Goal: Task Accomplishment & Management: Manage account settings

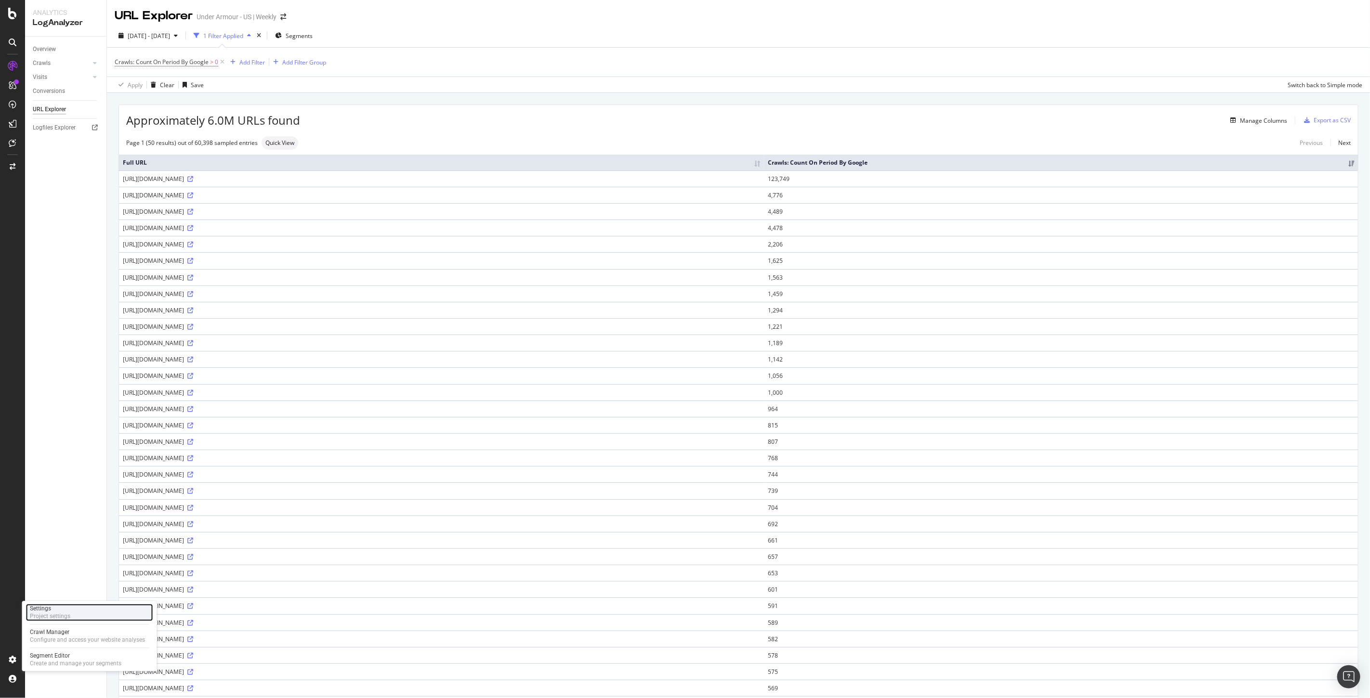
click at [84, 617] on div "Settings Project settings" at bounding box center [89, 612] width 127 height 17
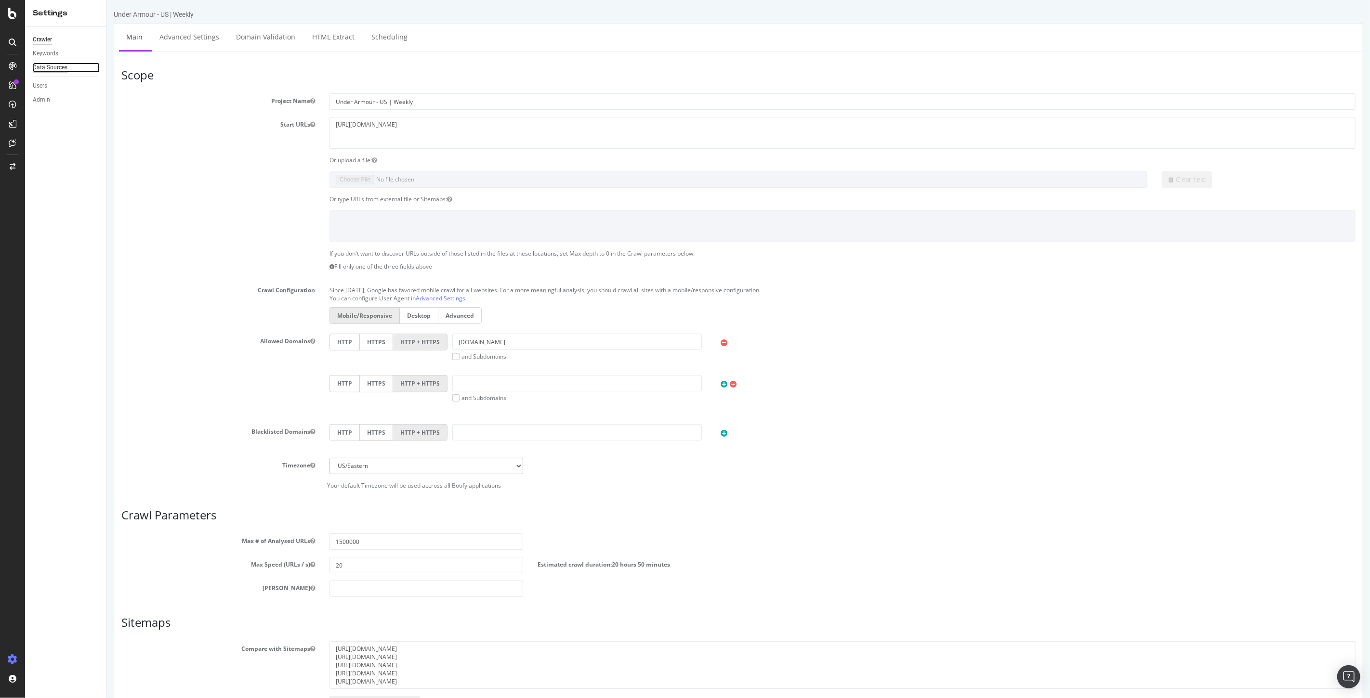
click at [47, 68] on div "Data Sources" at bounding box center [50, 68] width 35 height 10
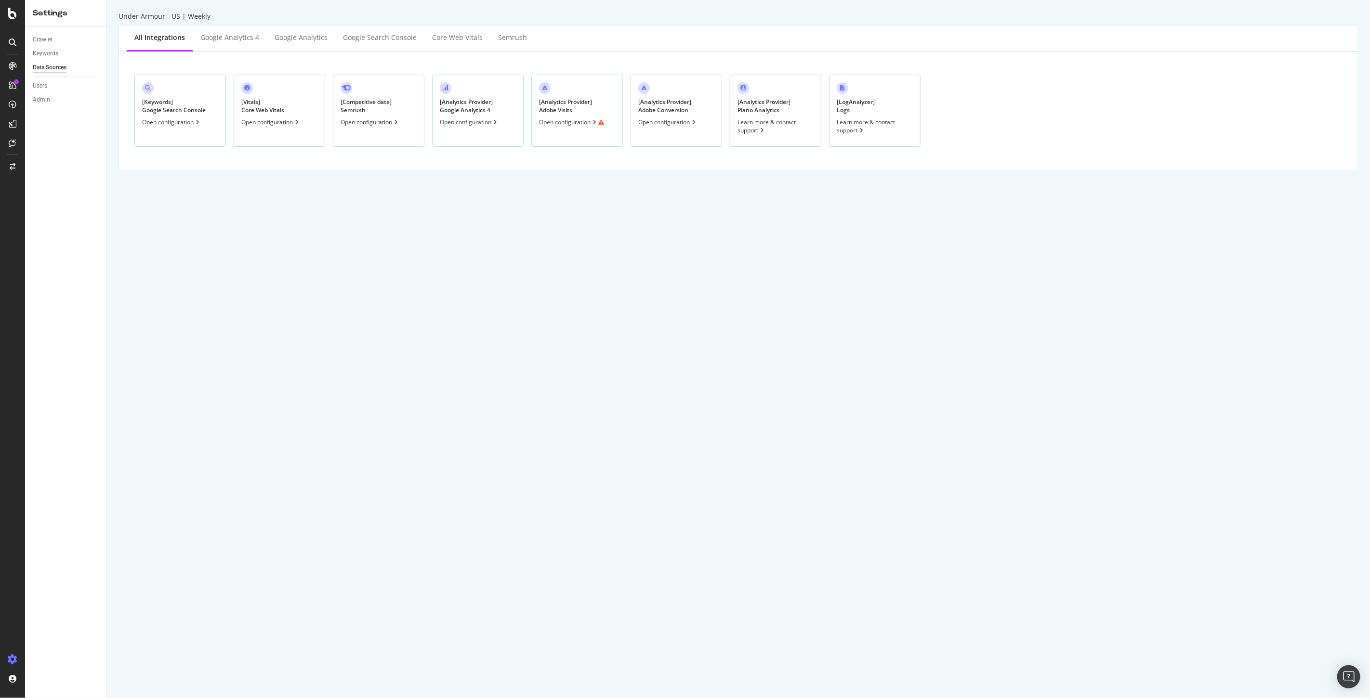
click at [669, 123] on div "Open configuration" at bounding box center [667, 122] width 59 height 8
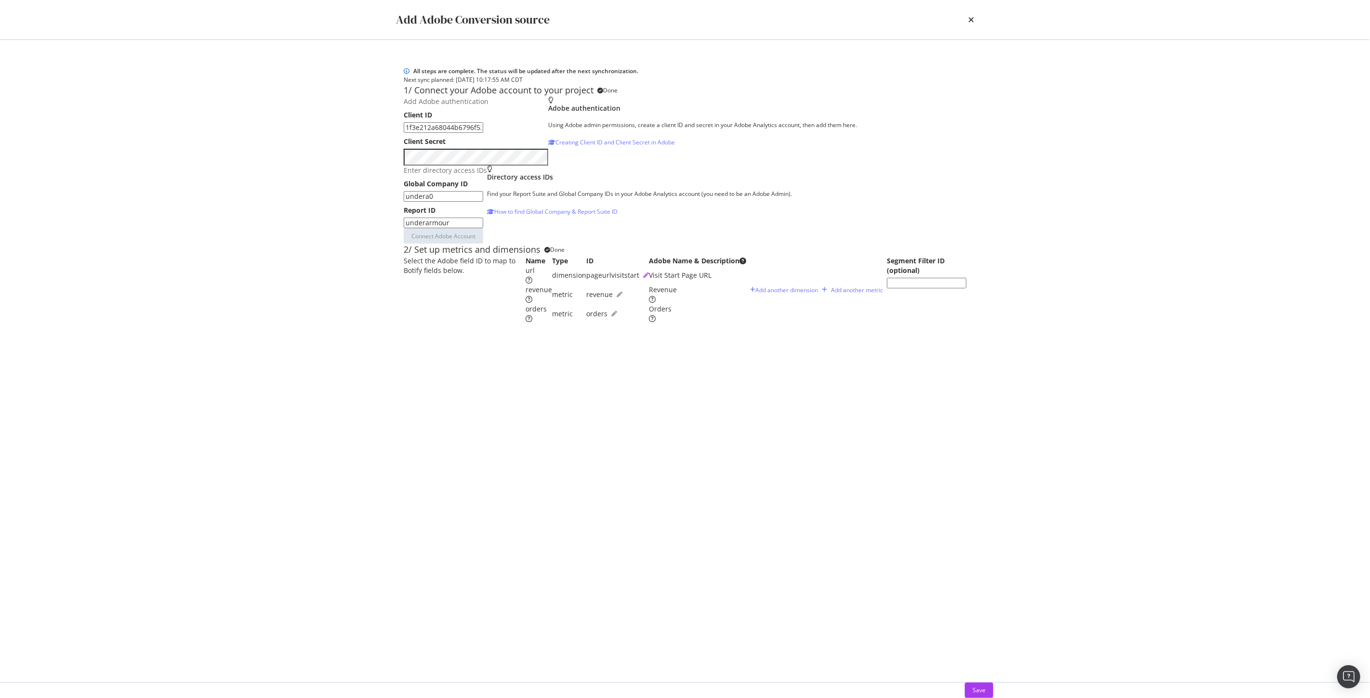
click at [649, 278] on icon "pen" at bounding box center [646, 276] width 6 height 6
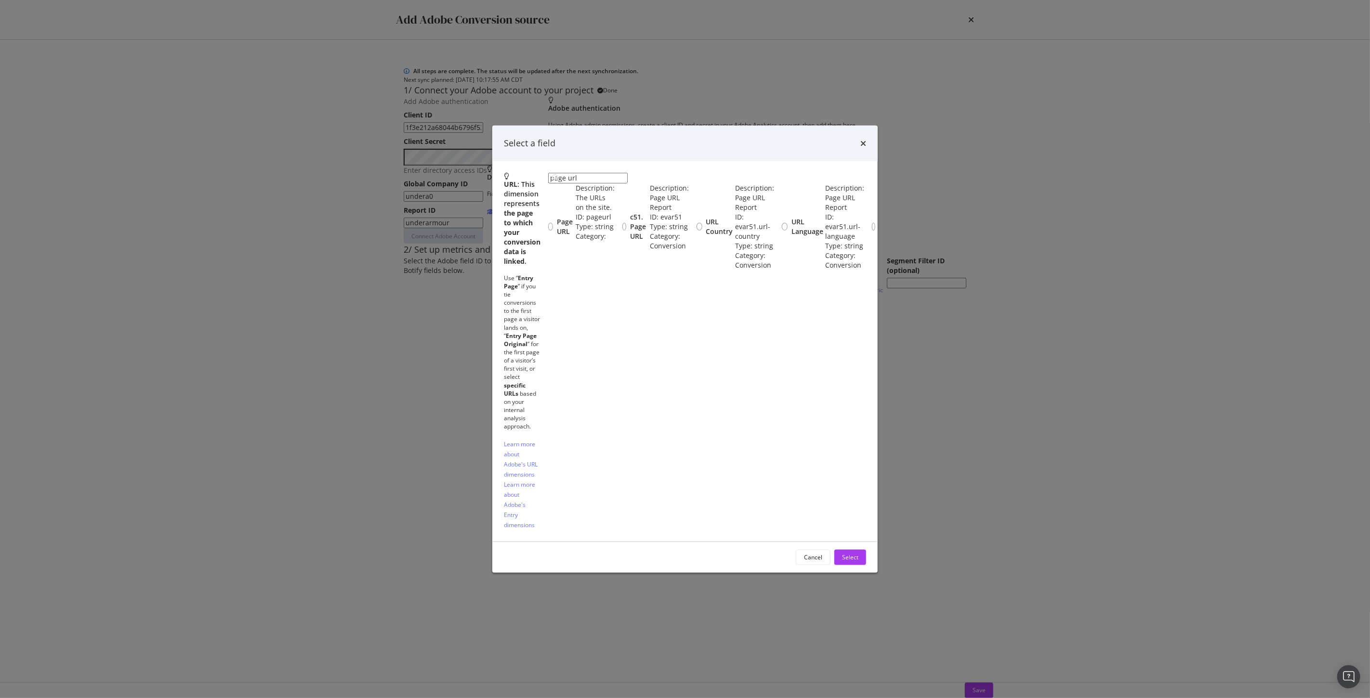
scroll to position [92, 0]
type input "page url"
click at [1120, 360] on div "Select a field URL : This dimension represents the page to which your conversio…" at bounding box center [685, 349] width 1370 height 698
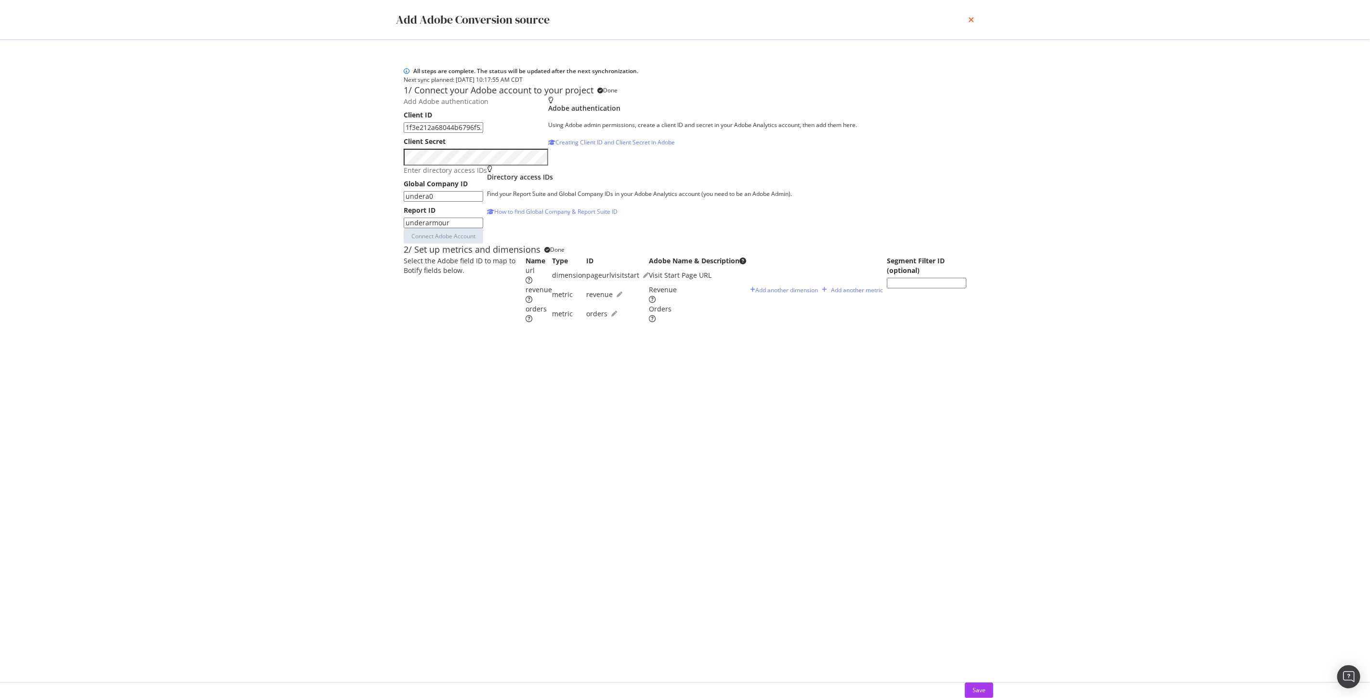
click at [968, 20] on icon "times" at bounding box center [971, 20] width 6 height 8
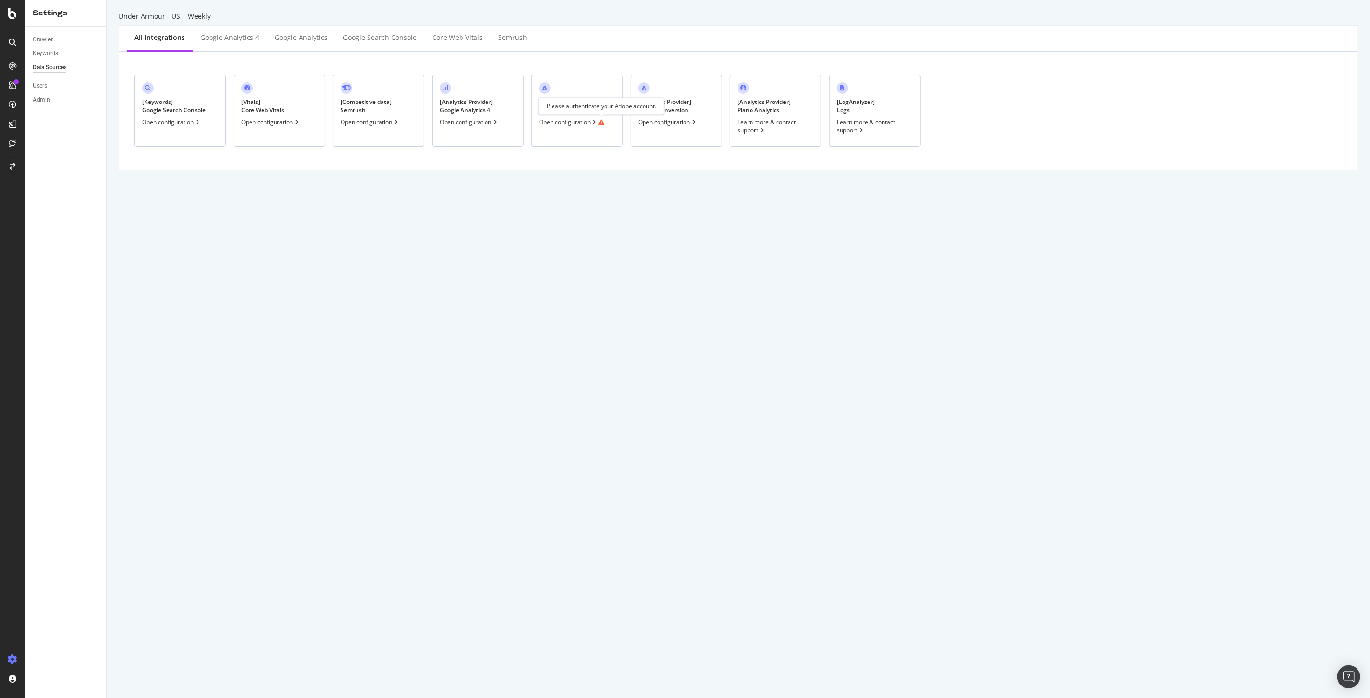
click at [580, 116] on div "[ Analytics Provider ] Adobe Visits Open configuration" at bounding box center [577, 111] width 92 height 72
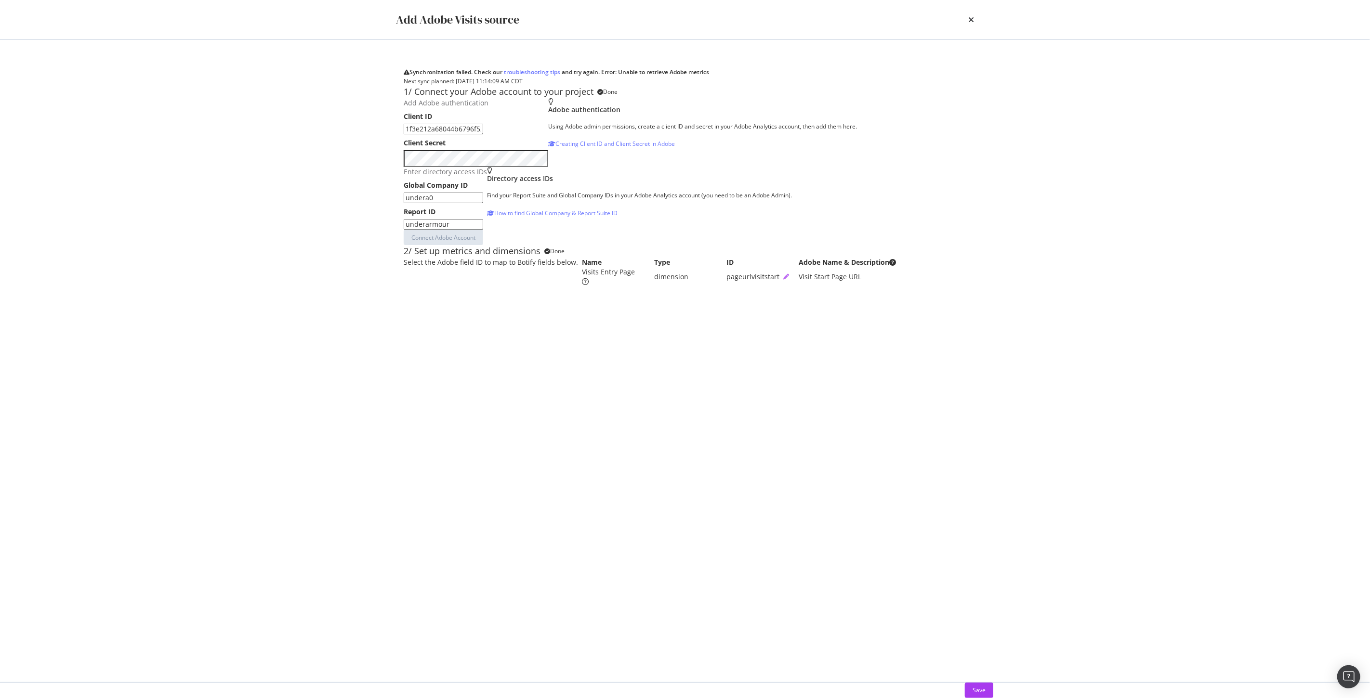
click at [783, 280] on icon "pen" at bounding box center [786, 277] width 6 height 6
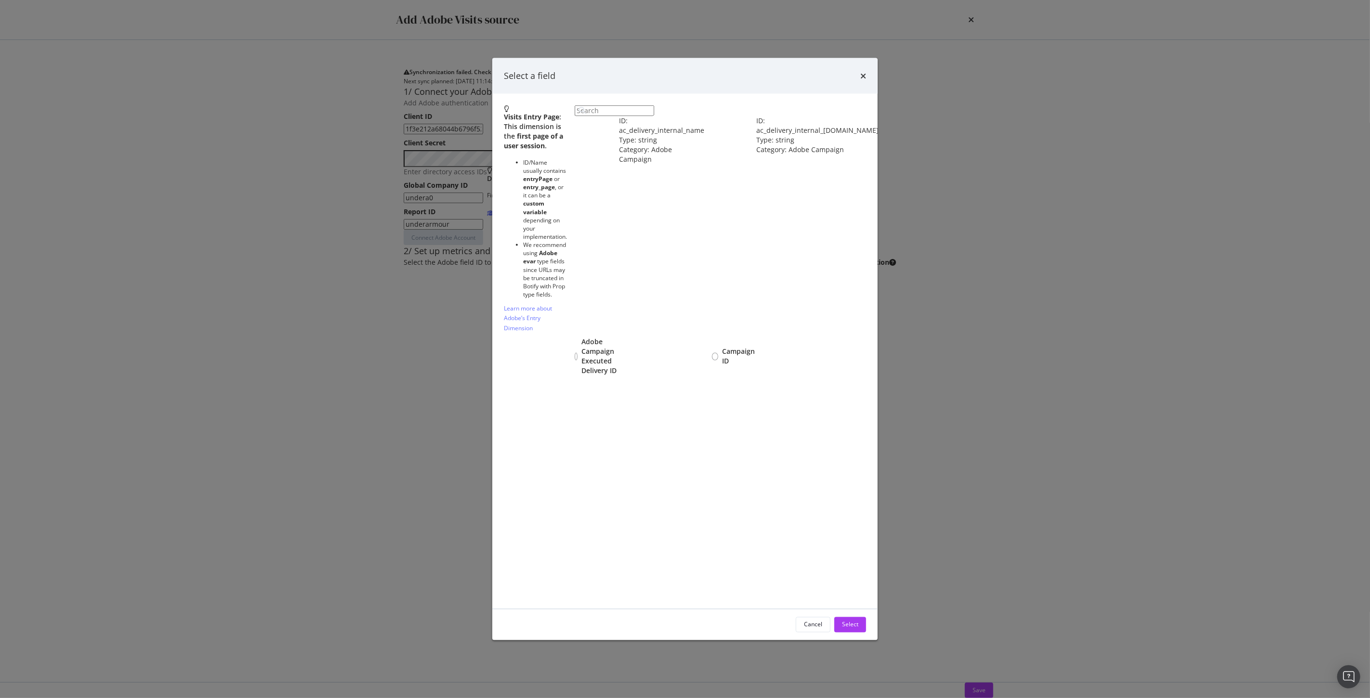
click at [590, 116] on input "modal" at bounding box center [614, 110] width 79 height 11
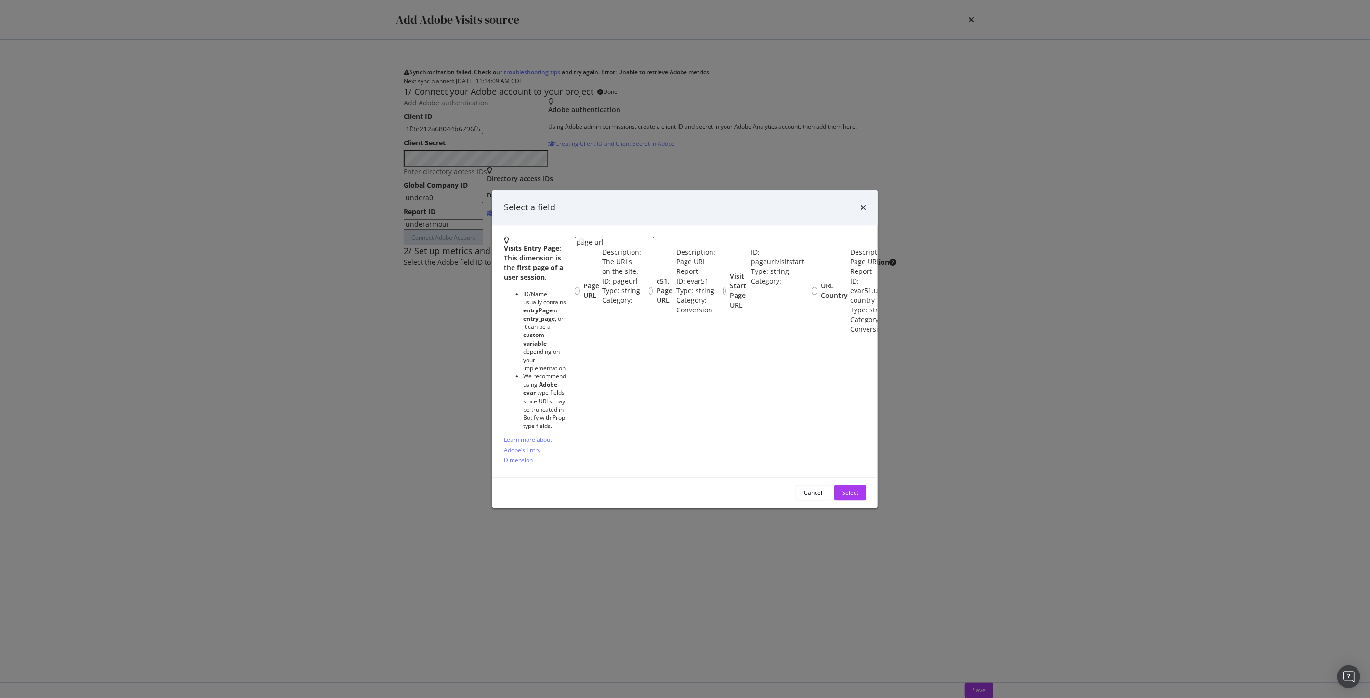
click at [575, 237] on input "page url" at bounding box center [614, 242] width 79 height 11
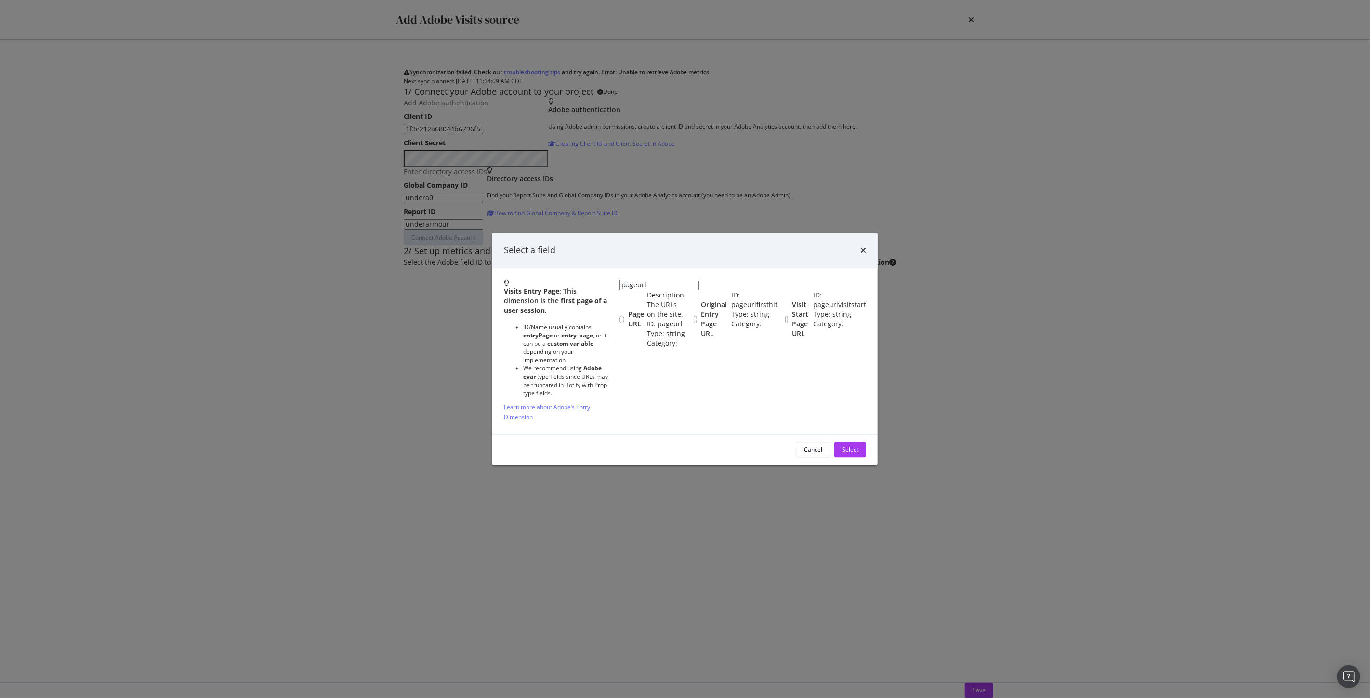
type input "pageurl"
click at [744, 268] on div "Visits Entry Page : This dimension is the first page of a user session . ID/Nam…" at bounding box center [684, 351] width 385 height 166
click at [397, 368] on div "Select a field Visits Entry Page : This dimension is the first page of a user s…" at bounding box center [685, 349] width 1370 height 698
